Goal: Task Accomplishment & Management: Complete application form

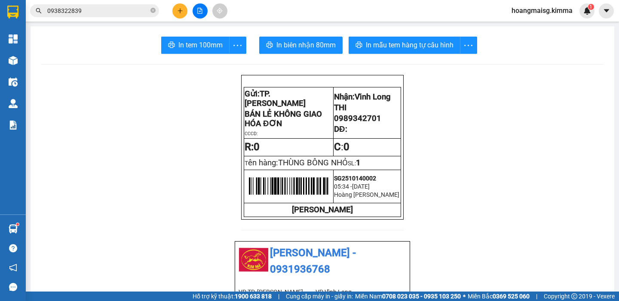
click at [177, 13] on icon "plus" at bounding box center [180, 11] width 6 height 6
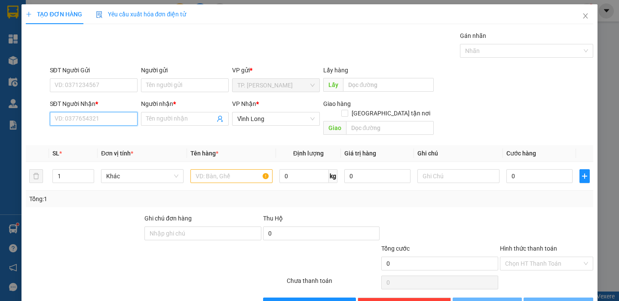
click at [99, 115] on input "SĐT Người Nhận *" at bounding box center [94, 119] width 88 height 14
type input "0"
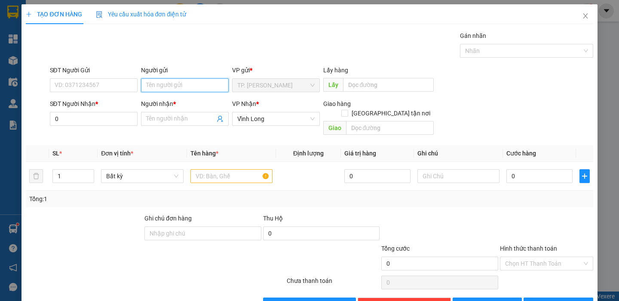
click at [148, 78] on input "Người gửi" at bounding box center [185, 85] width 88 height 14
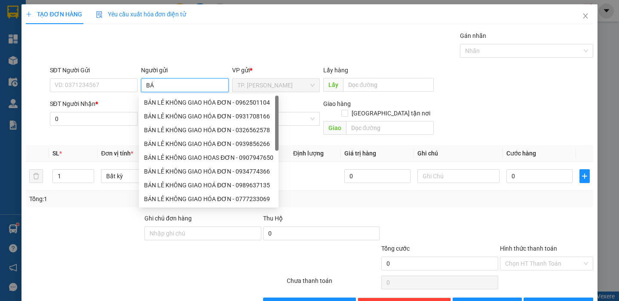
type input "BÁN"
click at [164, 109] on div "BÁN LẺ KHÔNG GIAO HÓA ĐƠN - 0931708166" at bounding box center [209, 116] width 140 height 14
type input "0931708166"
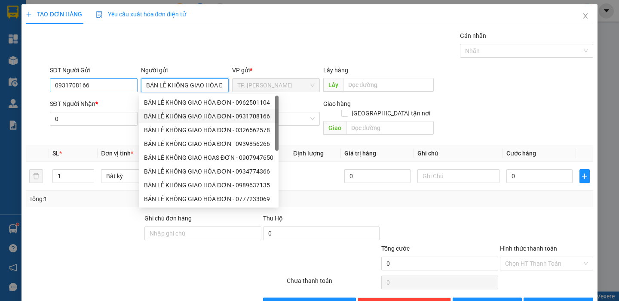
type input "BÁN LẺ KHÔNG GIAO HÓA ĐƠN"
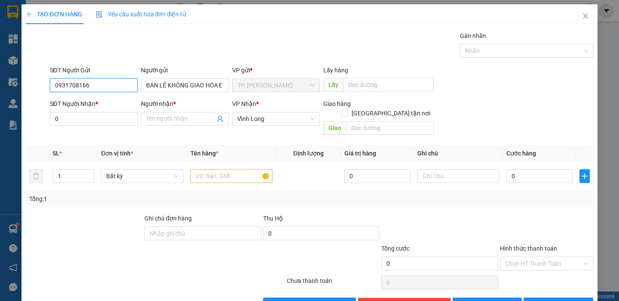
drag, startPoint x: 95, startPoint y: 89, endPoint x: 0, endPoint y: 92, distance: 95.1
click at [8, 92] on div "TẠO ĐƠN HÀNG Yêu cầu xuất hóa đơn điện tử Transit Pickup Surcharge Ids Transit …" at bounding box center [309, 150] width 619 height 301
click at [214, 169] on input "text" at bounding box center [232, 176] width 82 height 14
drag, startPoint x: 578, startPoint y: 17, endPoint x: 361, endPoint y: 7, distance: 217.0
click at [582, 15] on icon "close" at bounding box center [585, 15] width 7 height 7
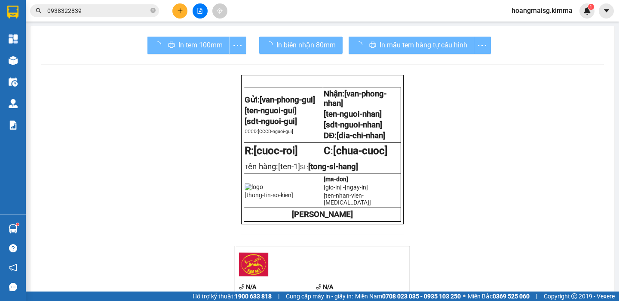
click at [73, 9] on input "0938322839" at bounding box center [98, 10] width 102 height 9
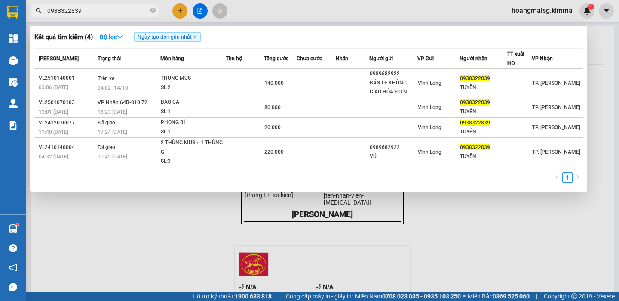
click at [73, 9] on input "0938322839" at bounding box center [98, 10] width 102 height 9
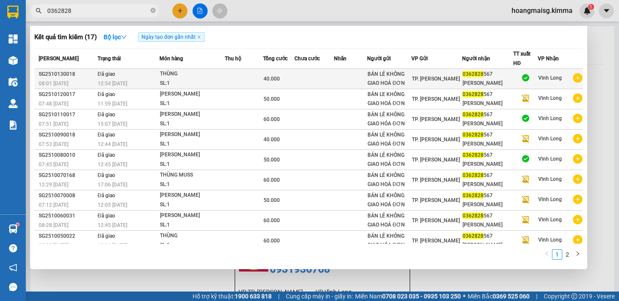
type input "0362828"
click at [174, 80] on div "SL: 1" at bounding box center [192, 83] width 65 height 9
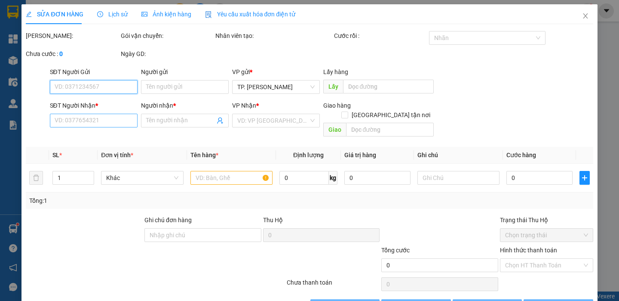
type input "BÁN LẺ KHÔNG GIAO HOÁ ĐƠN"
type input "0362828567"
type input "[PERSON_NAME]"
type input "SA G"
type input "40.000"
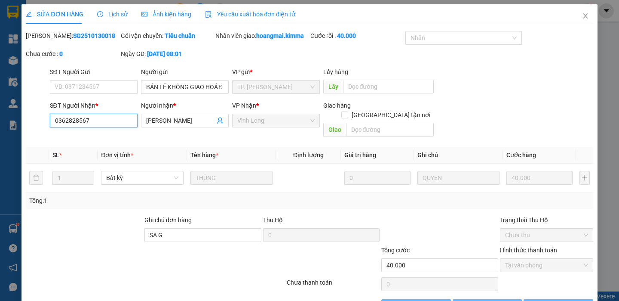
click at [93, 123] on input "0362828567" at bounding box center [94, 121] width 88 height 14
checkbox input "true"
drag, startPoint x: 576, startPoint y: 19, endPoint x: 126, endPoint y: 25, distance: 450.0
click at [564, 17] on div "SỬA ĐƠN HÀNG Lịch sử Ảnh kiện hàng Yêu cầu xuất hóa đơn điện tử Total Paid Fee …" at bounding box center [310, 161] width 576 height 315
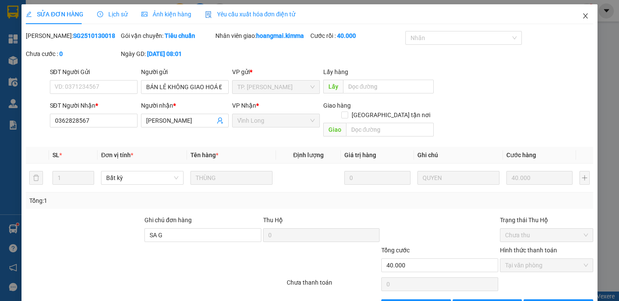
click at [582, 13] on icon "close" at bounding box center [585, 15] width 7 height 7
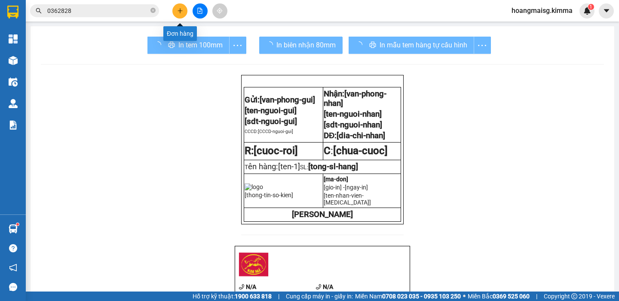
click at [180, 9] on icon "plus" at bounding box center [180, 10] width 0 height 5
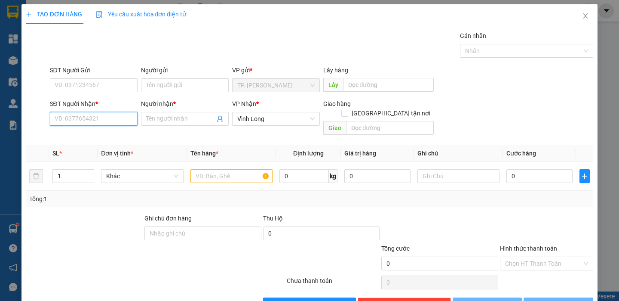
click at [114, 125] on input "SĐT Người Nhận *" at bounding box center [94, 119] width 88 height 14
paste input "0362828567"
type input "0362828567"
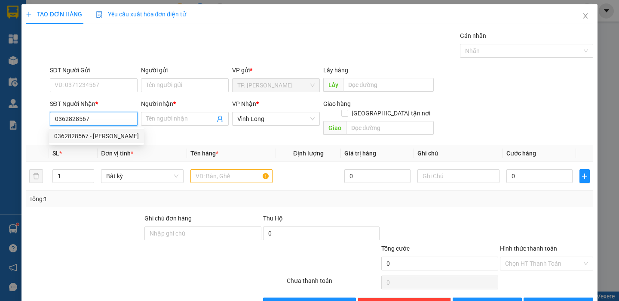
drag, startPoint x: 102, startPoint y: 136, endPoint x: 135, endPoint y: 115, distance: 39.6
click at [102, 136] on div "0362828567 - [PERSON_NAME]" at bounding box center [96, 135] width 85 height 9
type input "[PERSON_NAME]"
type input "0362828567"
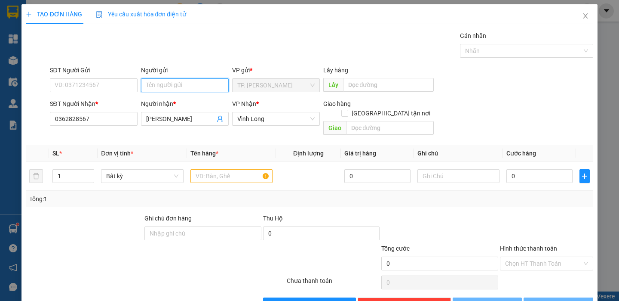
click at [185, 84] on input "Người gửi" at bounding box center [185, 85] width 88 height 14
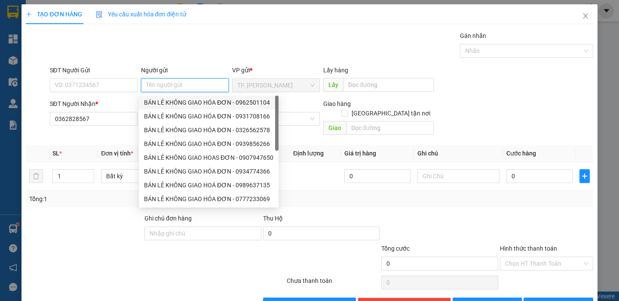
drag, startPoint x: 179, startPoint y: 103, endPoint x: 126, endPoint y: 94, distance: 52.8
click at [175, 102] on div "BÁN LẺ KHÔNG GIAO HÓA ĐƠN - 0962501104" at bounding box center [208, 102] width 129 height 9
type input "0962501104"
type input "BÁN LẺ KHÔNG GIAO HÓA ĐƠN"
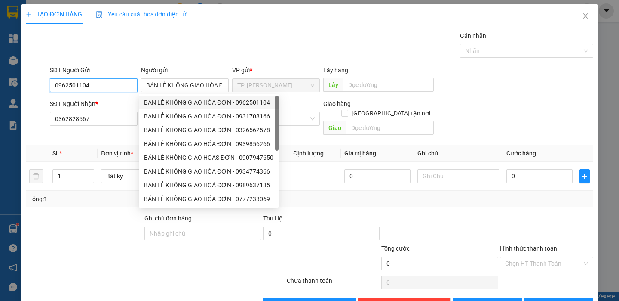
click at [116, 90] on input "0962501104" at bounding box center [94, 85] width 88 height 14
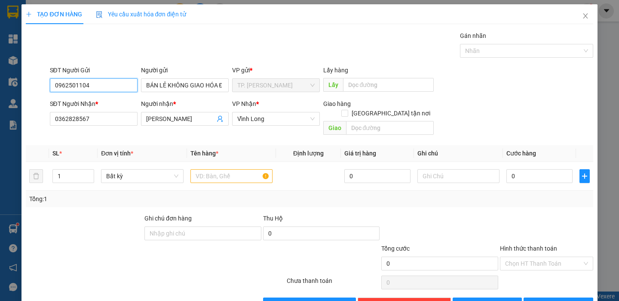
click at [116, 90] on input "0962501104" at bounding box center [94, 85] width 88 height 14
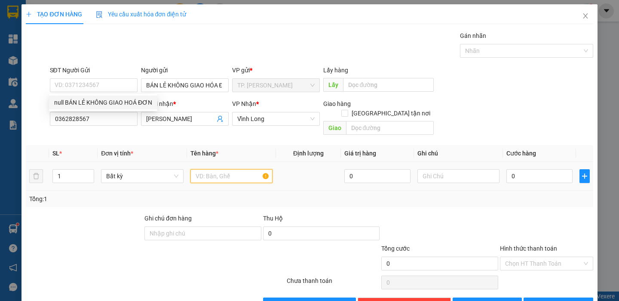
click at [240, 169] on input "text" at bounding box center [232, 176] width 82 height 14
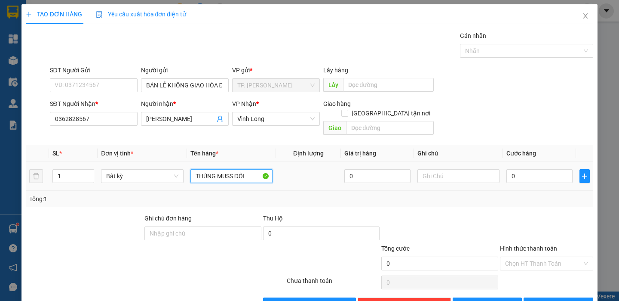
type input "THÙNG MUSS ĐÔI"
type input "TÍN"
click at [569, 297] on button "[PERSON_NAME] và In" at bounding box center [558, 304] width 69 height 14
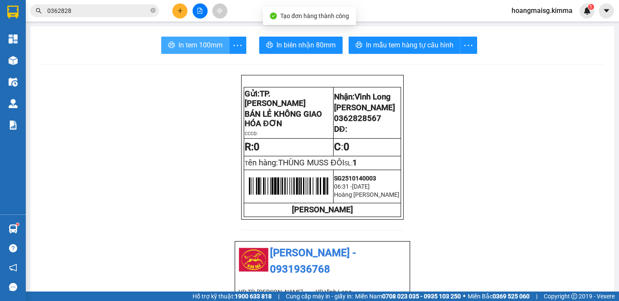
click at [195, 43] on span "In tem 100mm" at bounding box center [201, 45] width 44 height 11
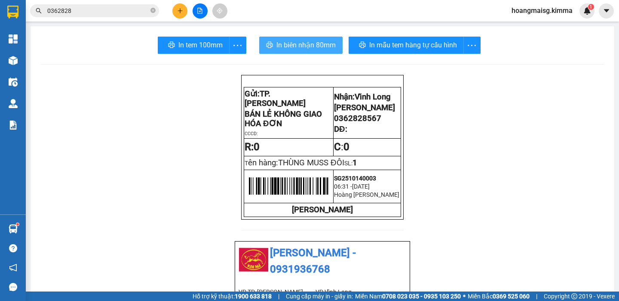
click at [288, 44] on span "In biên nhận 80mm" at bounding box center [306, 45] width 59 height 11
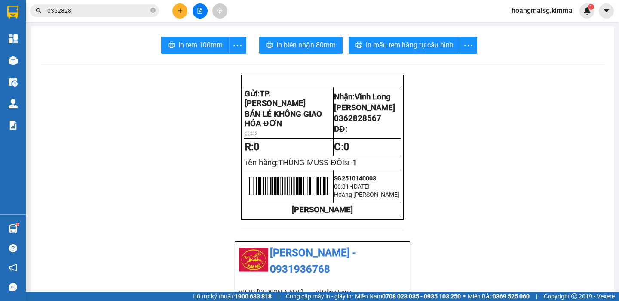
click at [174, 4] on div at bounding box center [200, 10] width 65 height 15
click at [175, 10] on button at bounding box center [179, 10] width 15 height 15
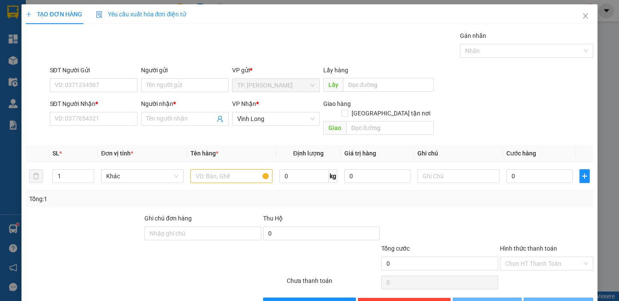
click at [179, 77] on div "Người gửi" at bounding box center [185, 71] width 88 height 13
click at [178, 83] on input "Người gửi" at bounding box center [185, 85] width 88 height 14
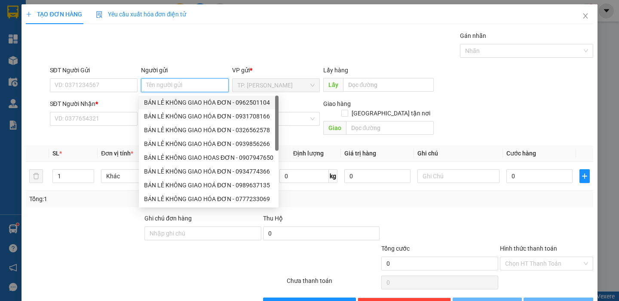
drag, startPoint x: 169, startPoint y: 103, endPoint x: 155, endPoint y: 97, distance: 14.6
click at [168, 102] on div "BÁN LẺ KHÔNG GIAO HÓA ĐƠN - 0962501104" at bounding box center [208, 102] width 129 height 9
type input "0962501104"
type input "BÁN LẺ KHÔNG GIAO HÓA ĐƠN"
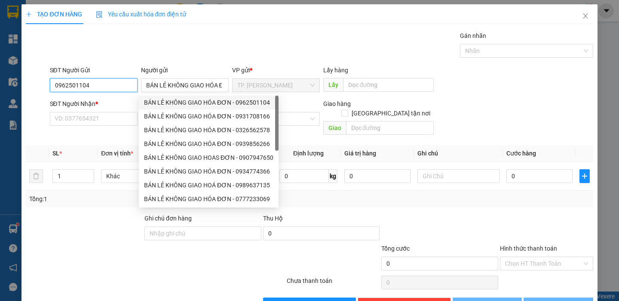
click at [98, 85] on input "0962501104" at bounding box center [94, 85] width 88 height 14
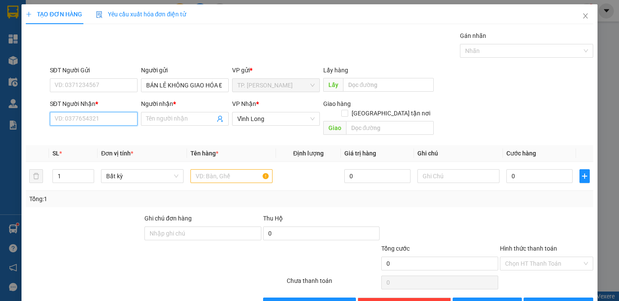
click at [93, 113] on input "SĐT Người Nhận *" at bounding box center [94, 119] width 88 height 14
type input "0939289371"
click at [91, 131] on div "0939289371 - CHỊ HIỀN" at bounding box center [92, 135] width 76 height 9
type input "CHỊ HIỀN"
type input "0939289371"
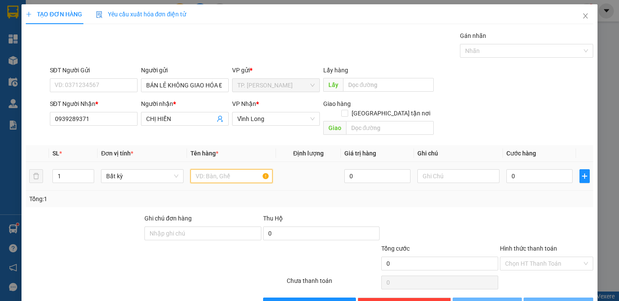
click at [223, 169] on input "text" at bounding box center [232, 176] width 82 height 14
type input "THÙNG MUSS"
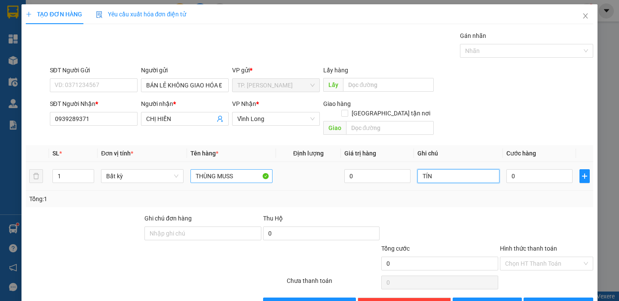
type input "TÍN"
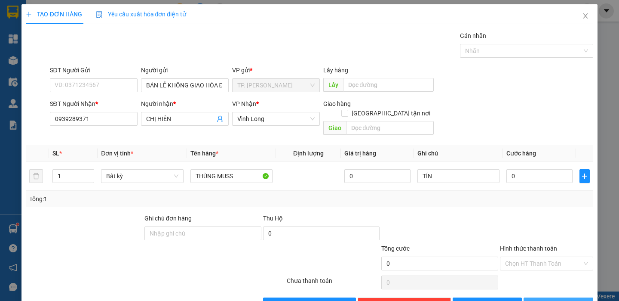
click at [537, 300] on icon "printer" at bounding box center [534, 304] width 6 height 6
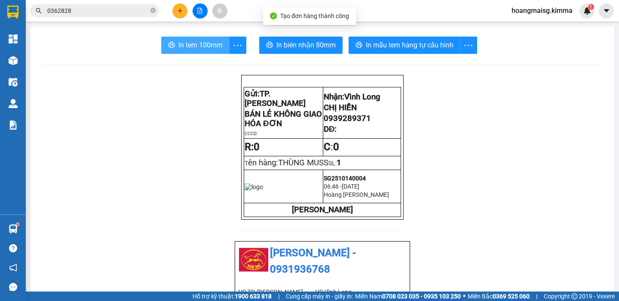
click at [189, 46] on span "In tem 100mm" at bounding box center [201, 45] width 44 height 11
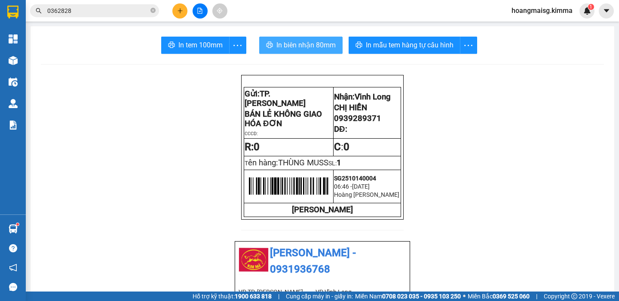
click at [305, 52] on button "In biên nhận 80mm" at bounding box center [300, 45] width 83 height 17
click at [197, 17] on button at bounding box center [200, 10] width 15 height 15
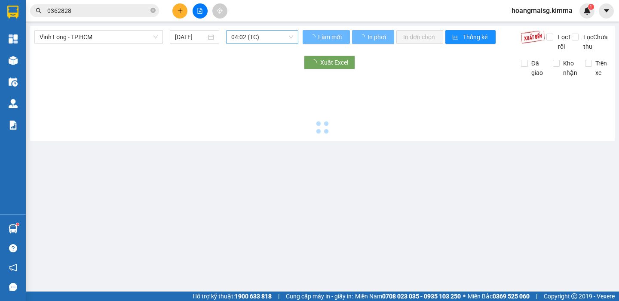
click at [233, 41] on span "04:02 (TC)" at bounding box center [262, 37] width 62 height 13
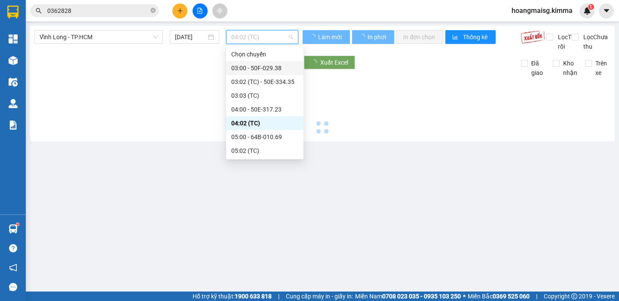
click at [248, 70] on div "03:00 - 50F-029.38" at bounding box center [264, 67] width 67 height 9
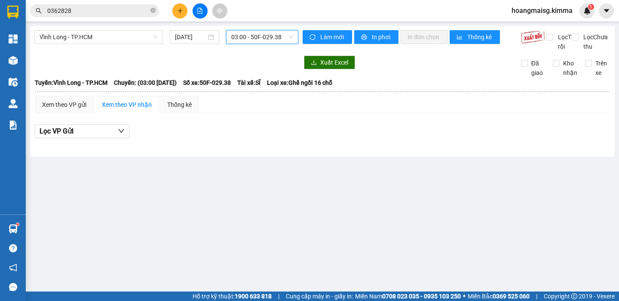
click at [259, 43] on div "03:00 - 50F-029.38" at bounding box center [262, 37] width 72 height 14
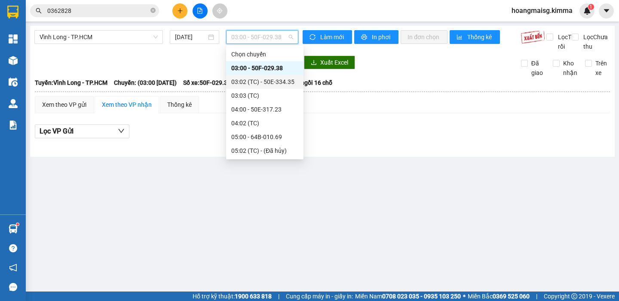
click at [245, 78] on div "03:02 (TC) - 50E-334.35" at bounding box center [264, 81] width 67 height 9
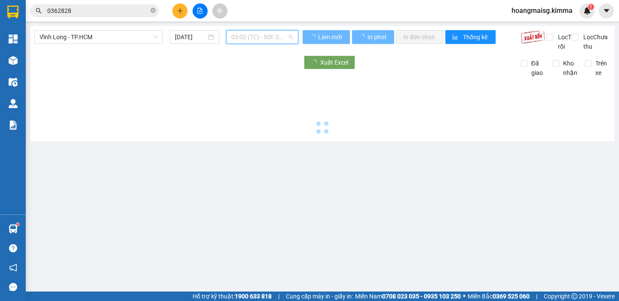
click at [261, 38] on span "03:02 (TC) - 50E-334.35" at bounding box center [262, 37] width 62 height 13
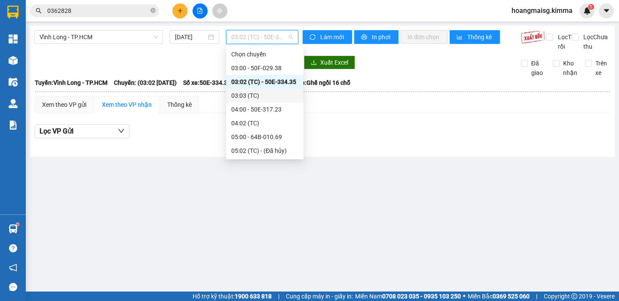
click at [243, 93] on div "03:03 (TC)" at bounding box center [264, 95] width 67 height 9
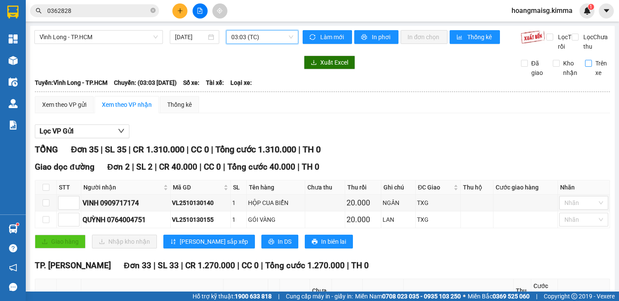
click at [592, 77] on span "Trên xe" at bounding box center [601, 67] width 18 height 19
click at [585, 67] on input "Trên xe" at bounding box center [588, 63] width 7 height 7
checkbox input "true"
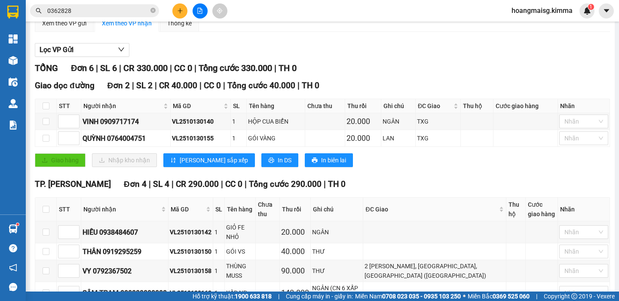
scroll to position [148, 0]
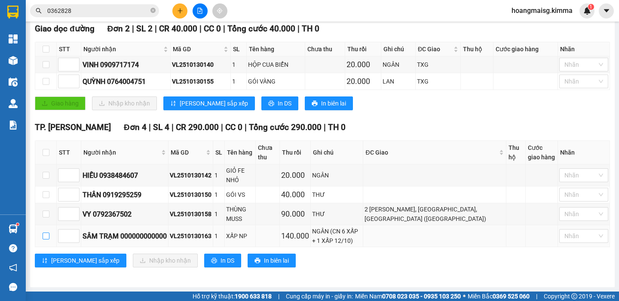
click at [49, 235] on input "checkbox" at bounding box center [46, 235] width 7 height 7
checkbox input "true"
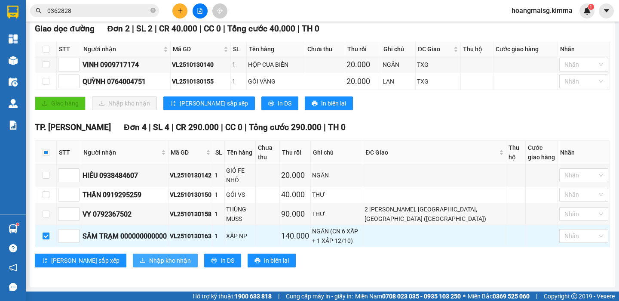
click at [154, 260] on button "Nhập kho nhận" at bounding box center [165, 260] width 65 height 14
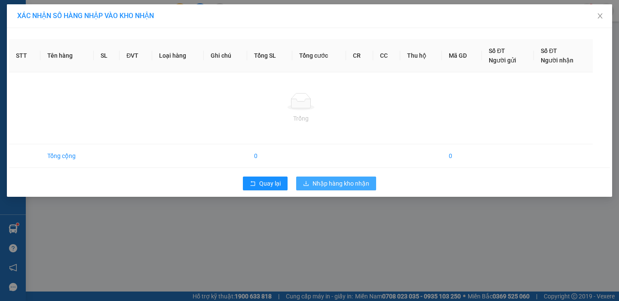
click at [314, 179] on div "XÁC NHẬN SỐ HÀNG NHẬP VÀO KHO NHẬN STT Tên hàng SL ĐVT Loại hàng Ghi chú Tổng S…" at bounding box center [309, 150] width 619 height 301
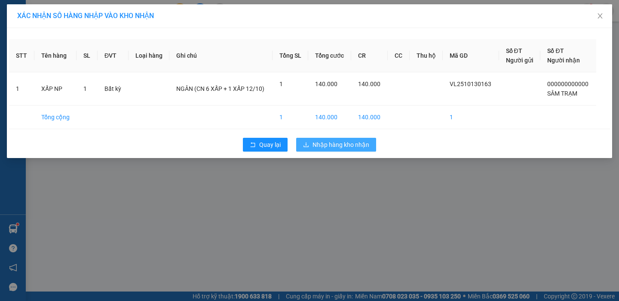
click at [357, 145] on span "Nhập hàng kho nhận" at bounding box center [341, 144] width 57 height 9
